Goal: Information Seeking & Learning: Learn about a topic

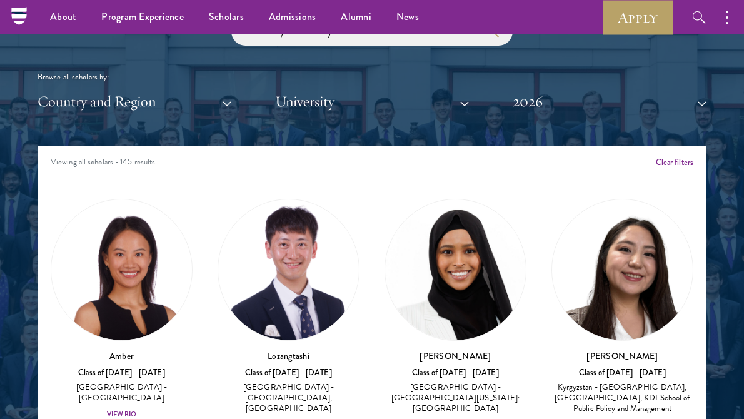
scroll to position [1479, 0]
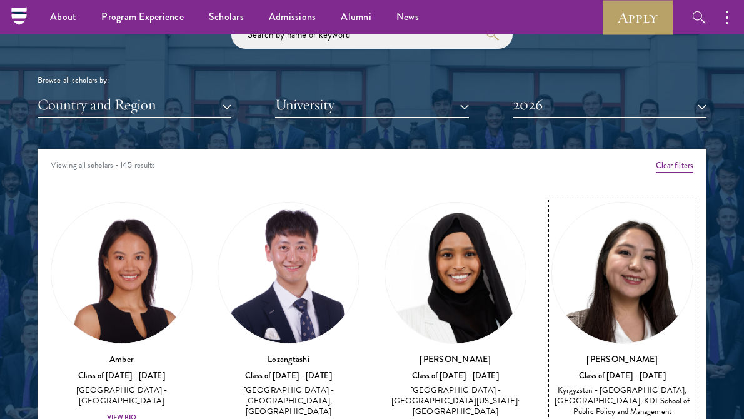
click at [619, 312] on img at bounding box center [622, 273] width 141 height 141
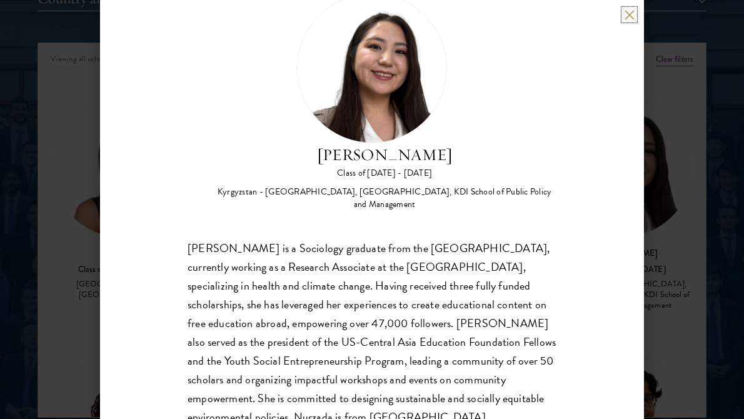
scroll to position [89, 0]
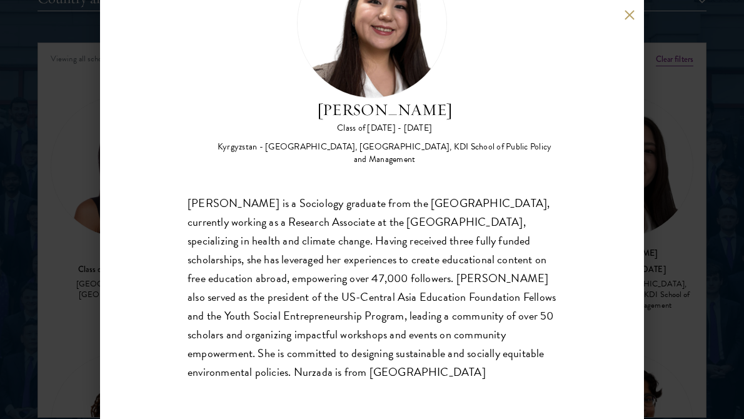
click at [90, 46] on div "Nurzada Abdivalieva Class of [DATE] - [DATE] [GEOGRAPHIC_DATA] - [GEOGRAPHIC_DA…" at bounding box center [372, 209] width 744 height 419
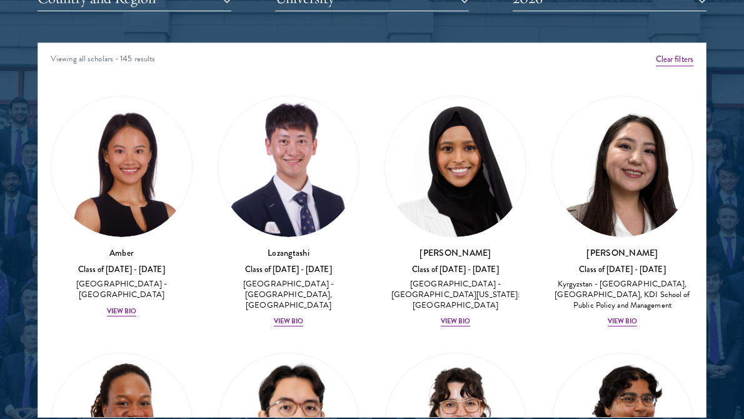
click at [51, 86] on div "Amber Class of [DATE] - [DATE] [GEOGRAPHIC_DATA] - [GEOGRAPHIC_DATA] View Bio" at bounding box center [121, 206] width 167 height 247
click at [276, 223] on img at bounding box center [288, 166] width 141 height 141
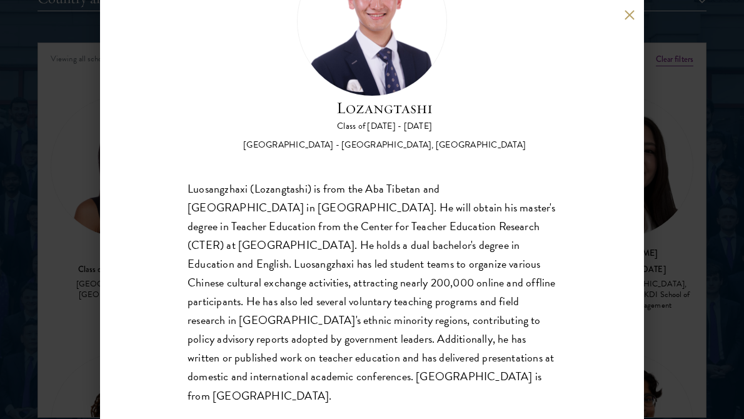
scroll to position [96, 0]
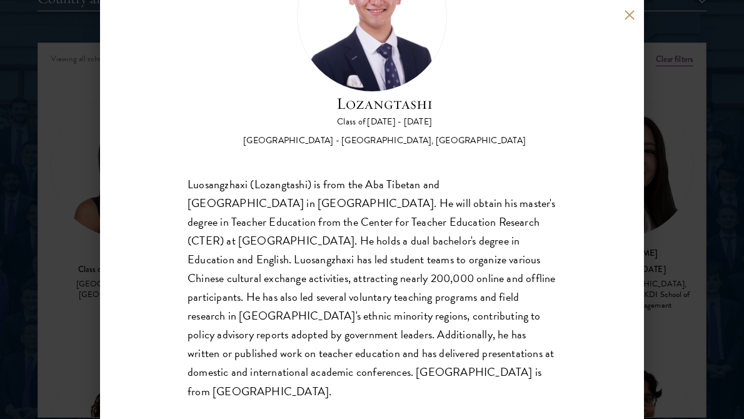
click at [315, 189] on div "Luosangzhaxi (Lozangtashi) is from the Aba Tibetan and [GEOGRAPHIC_DATA] in [GE…" at bounding box center [372, 288] width 369 height 226
click at [641, 6] on div "Lozangtashi Class of [DATE] - [DATE] [GEOGRAPHIC_DATA] - [GEOGRAPHIC_DATA], [GE…" at bounding box center [372, 209] width 544 height 419
click at [625, 16] on button at bounding box center [629, 14] width 11 height 11
